Goal: Information Seeking & Learning: Learn about a topic

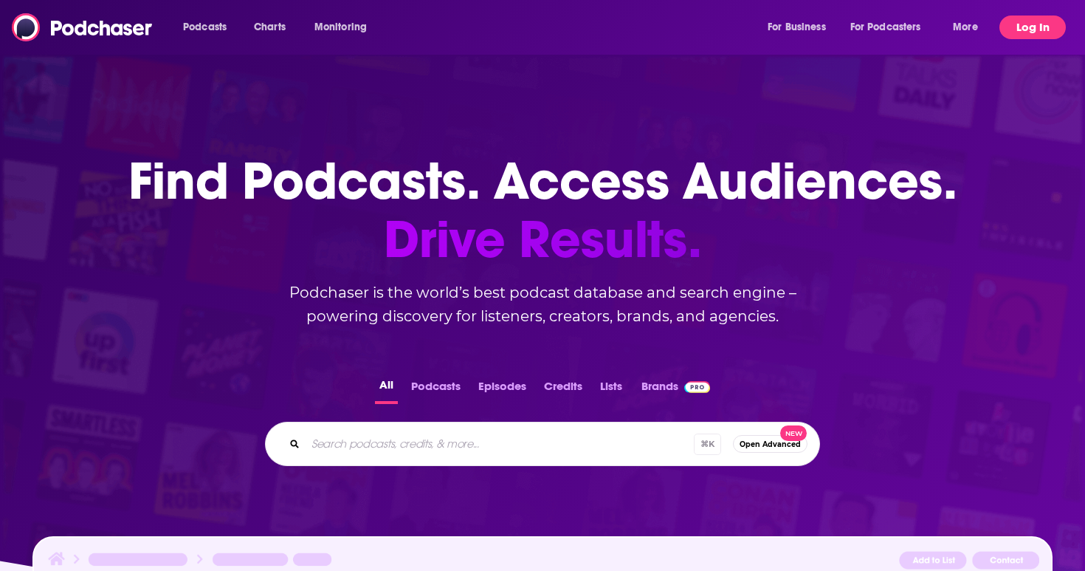
click at [1059, 25] on button "Log In" at bounding box center [1033, 28] width 66 height 24
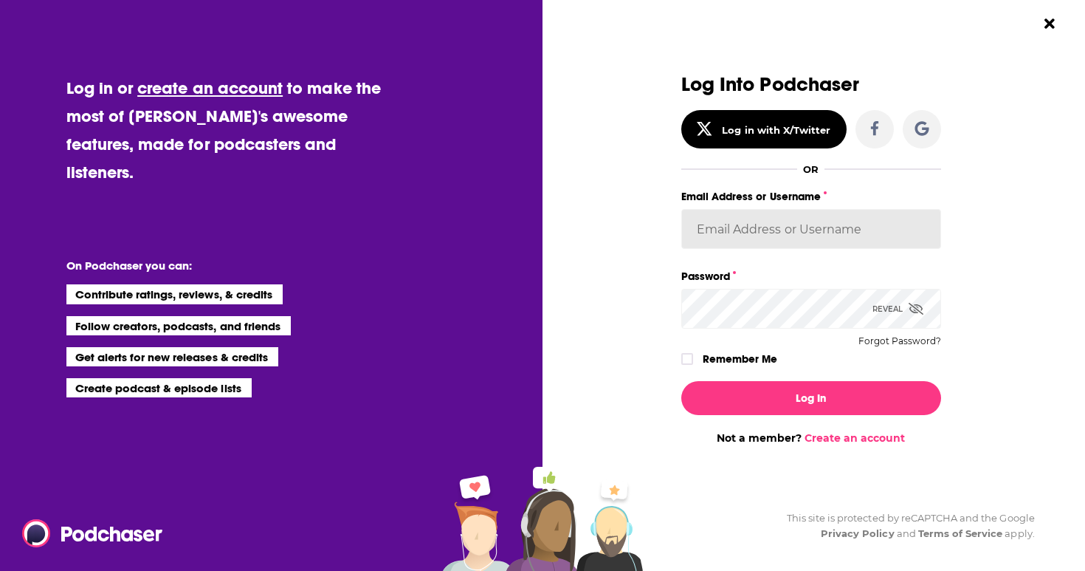
click at [760, 231] on input "Email Address or Username" at bounding box center [811, 229] width 260 height 40
type input "[PERSON_NAME][EMAIL_ADDRESS][DOMAIN_NAME]"
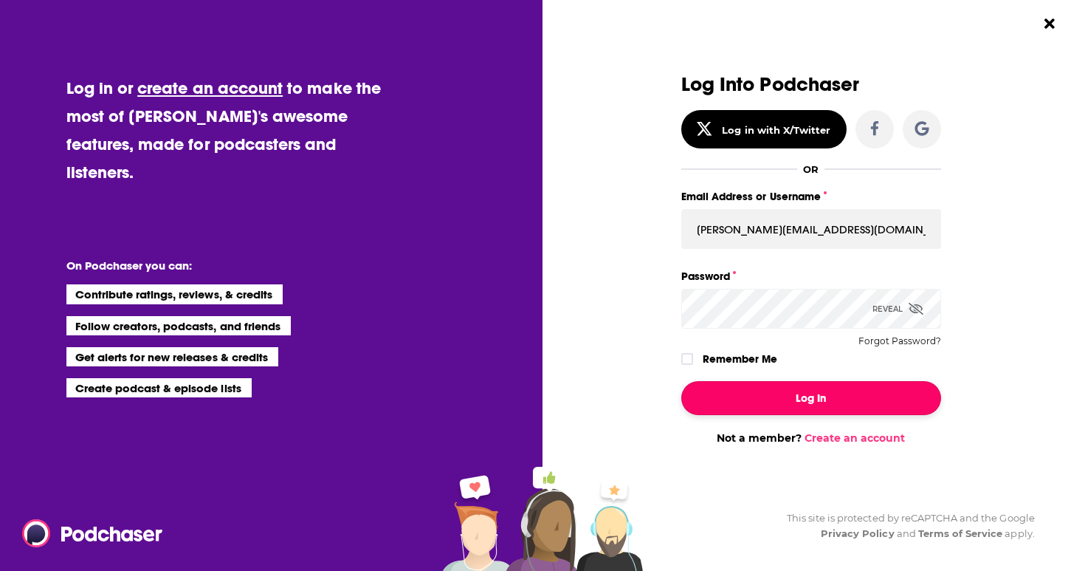
click at [769, 391] on button "Log In" at bounding box center [811, 398] width 260 height 34
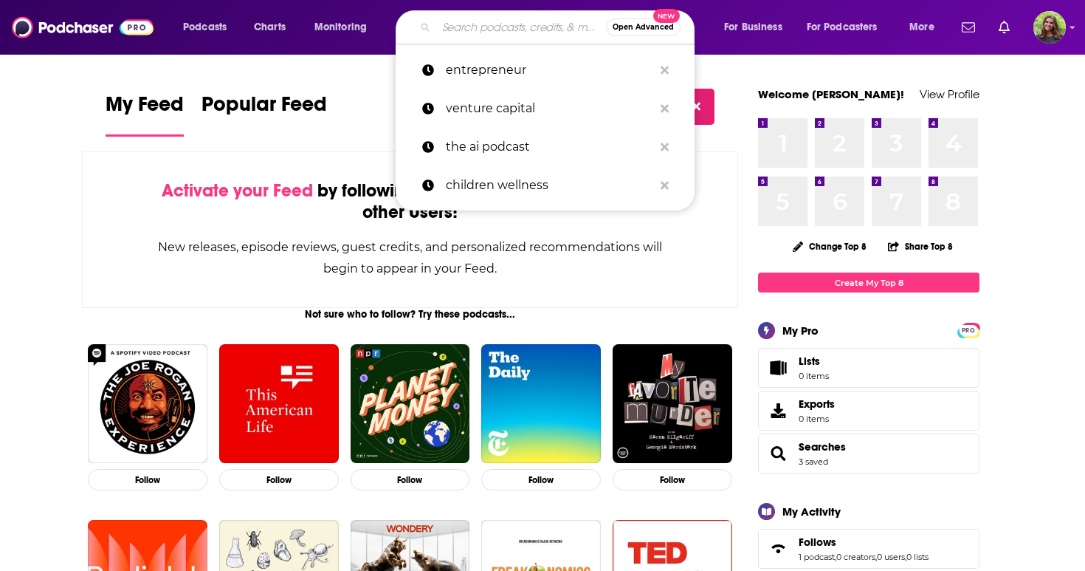
click at [523, 18] on input "Search podcasts, credits, & more..." at bounding box center [521, 28] width 170 height 24
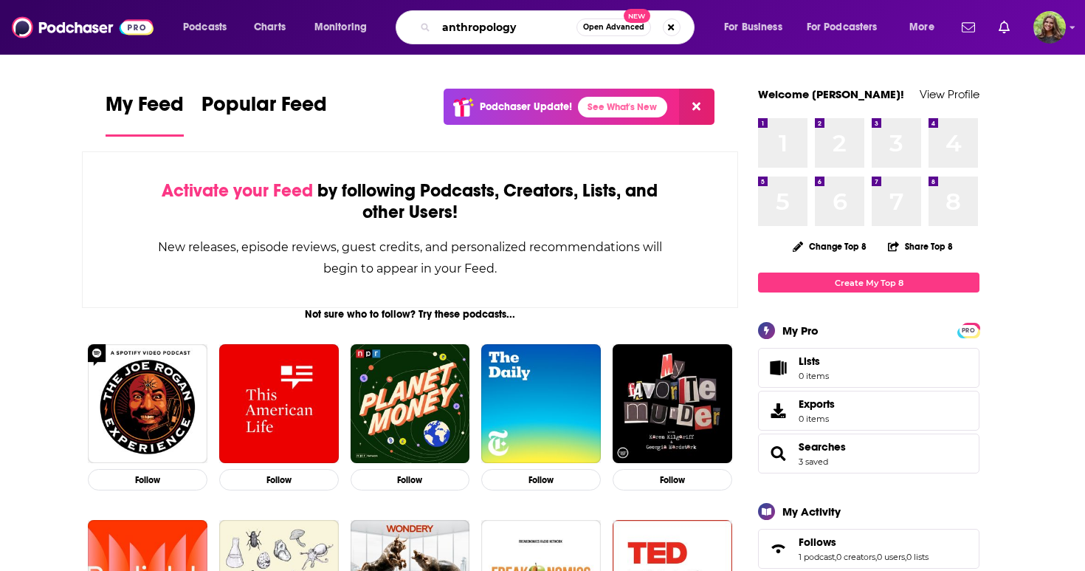
type input "anthropology"
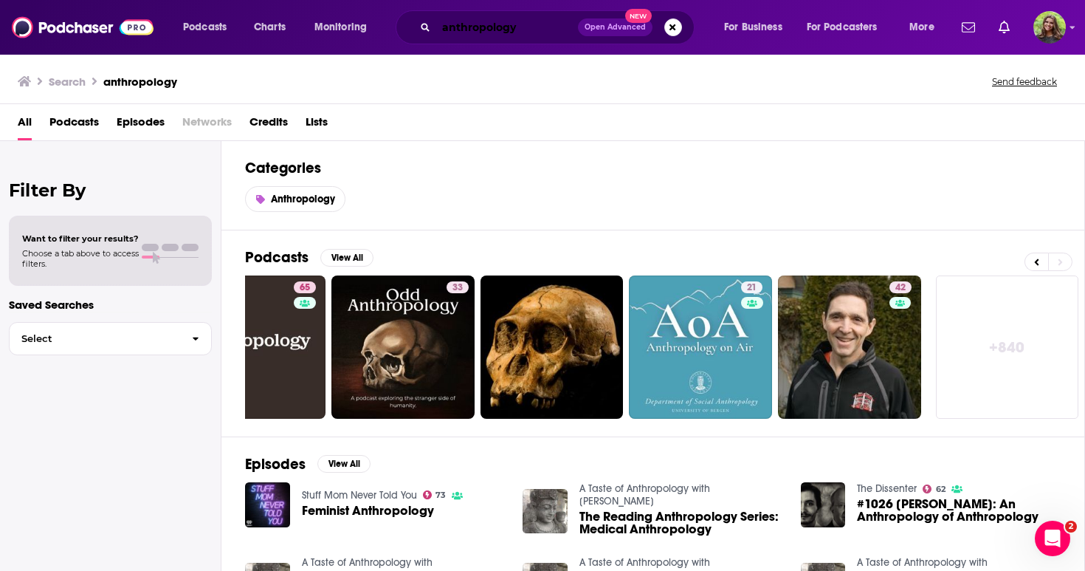
drag, startPoint x: 540, startPoint y: 27, endPoint x: 348, endPoint y: 27, distance: 192.0
click at [348, 27] on div "Podcasts Charts Monitoring anthropology Open Advanced New For Business For Podc…" at bounding box center [561, 27] width 776 height 34
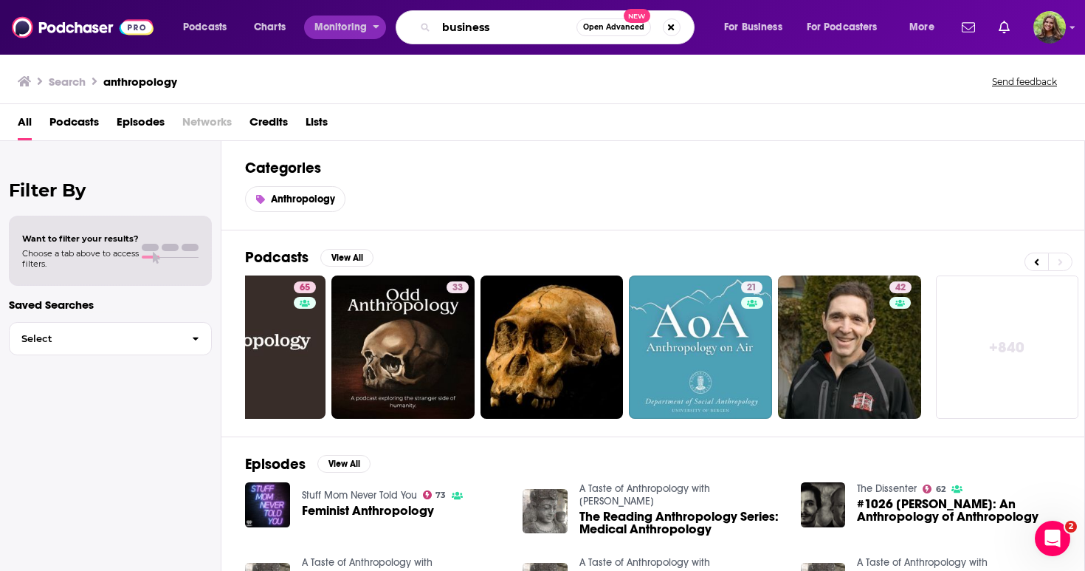
type input "business"
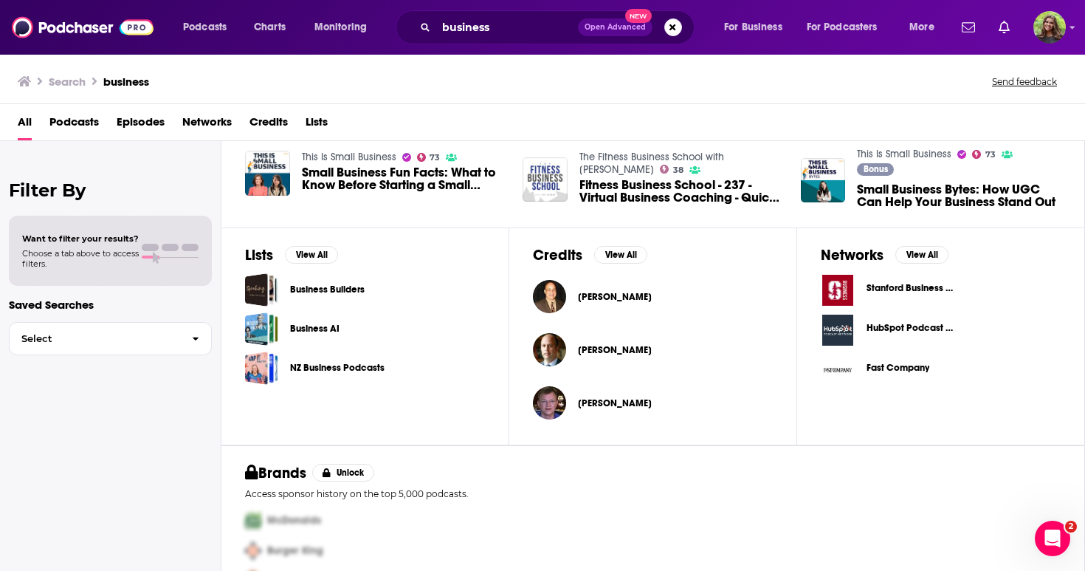
scroll to position [432, 0]
